Goal: Task Accomplishment & Management: Use online tool/utility

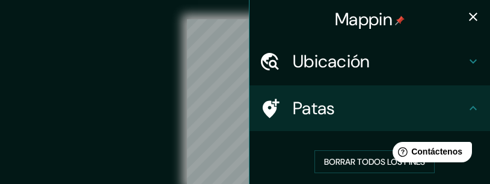
click at [155, 78] on div "© Mapbox © OpenStreetMap Improve this map" at bounding box center [246, 101] width 442 height 165
click at [466, 18] on icon "button" at bounding box center [473, 17] width 14 height 14
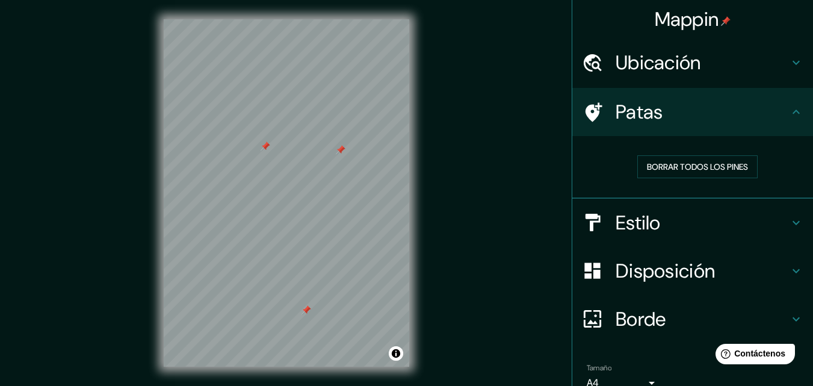
scroll to position [19, 0]
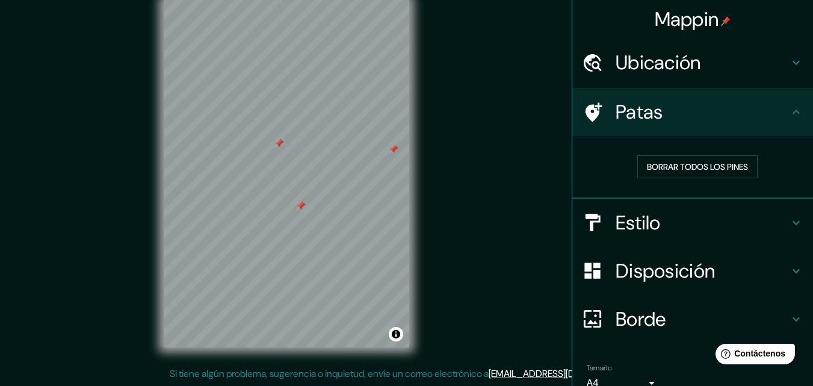
drag, startPoint x: 285, startPoint y: 205, endPoint x: 297, endPoint y: 203, distance: 12.2
click at [297, 203] on div at bounding box center [301, 206] width 10 height 10
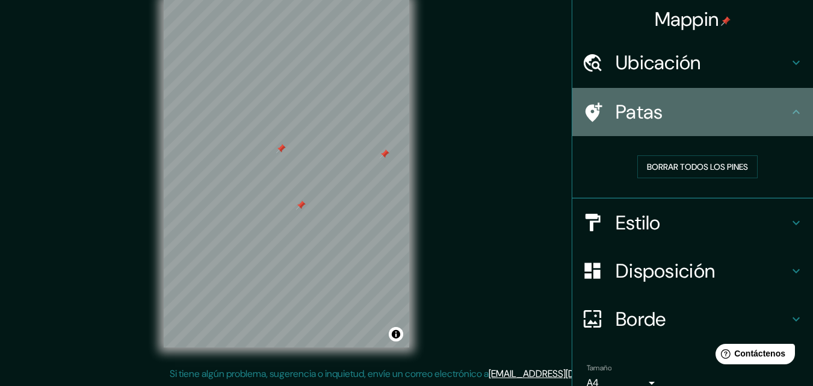
click at [645, 122] on font "Patas" at bounding box center [640, 111] width 48 height 25
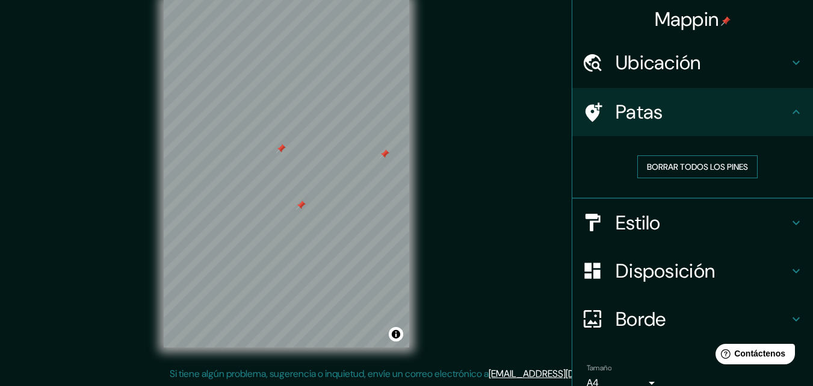
click at [676, 170] on font "Borrar todos los pines" at bounding box center [697, 166] width 101 height 11
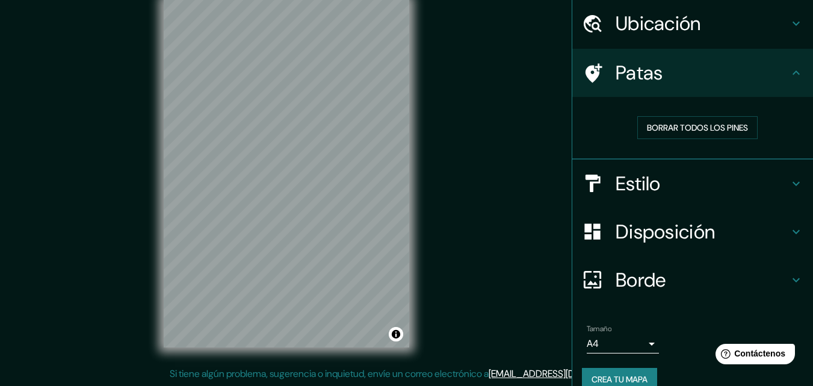
scroll to position [58, 0]
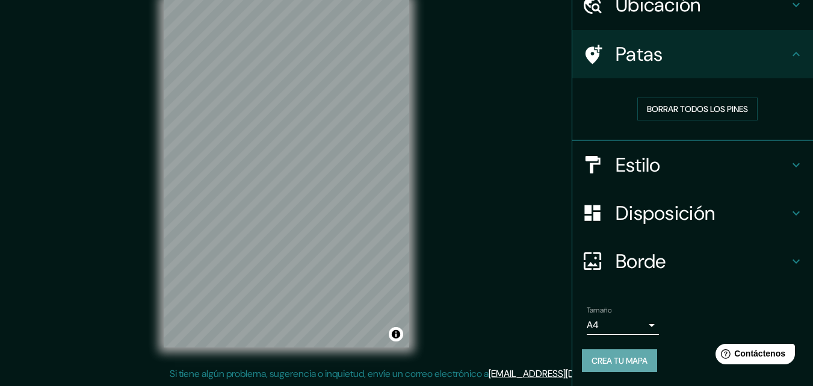
click at [624, 361] on font "Crea tu mapa" at bounding box center [619, 360] width 56 height 11
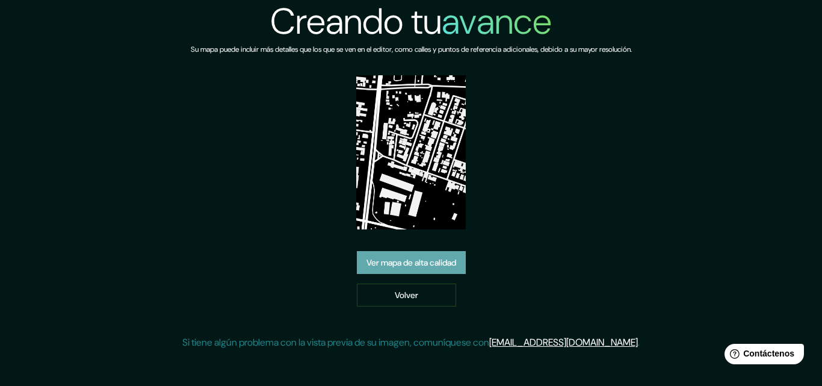
click at [387, 260] on font "Ver mapa de alta calidad" at bounding box center [411, 263] width 90 height 11
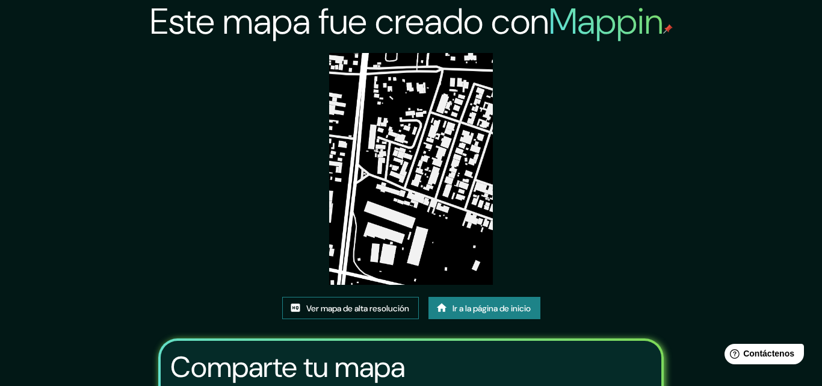
click at [337, 303] on font "Ver mapa de alta resolución" at bounding box center [357, 308] width 103 height 11
